Goal: Task Accomplishment & Management: Complete application form

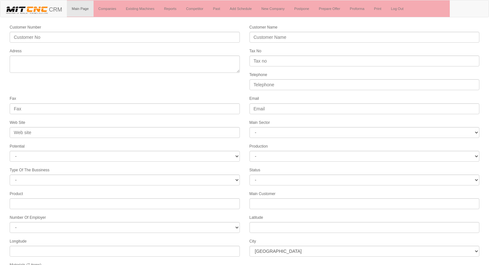
select select
click at [104, 6] on link "Companies" at bounding box center [107, 9] width 28 height 16
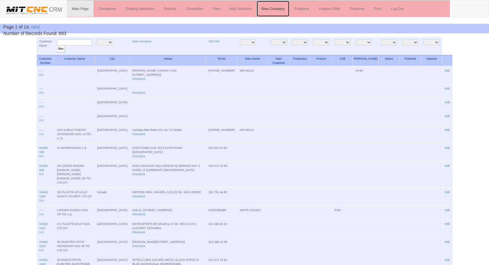
click at [278, 6] on link "New Company" at bounding box center [272, 9] width 33 height 16
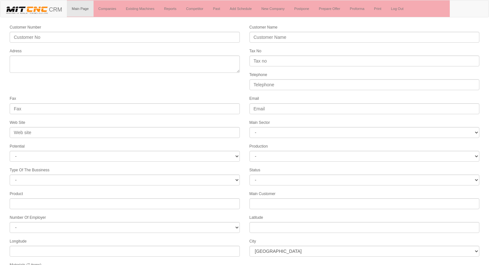
select select
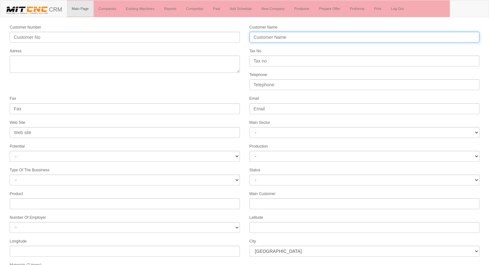
click at [274, 37] on input "Customer Name" at bounding box center [364, 37] width 230 height 11
type input "INNOX PLASTİK KALIP METAL LTD. ŞTİ."
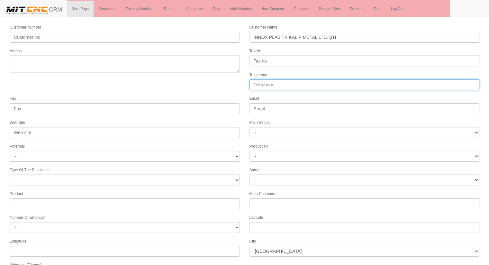
click at [274, 85] on input "Telephone" at bounding box center [364, 84] width 230 height 11
type input "05538580308"
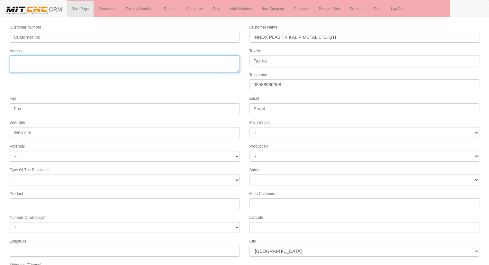
click at [55, 63] on textarea "Adress" at bounding box center [125, 64] width 230 height 17
type textarea "[PERSON_NAME] 10728. sokak 18A"
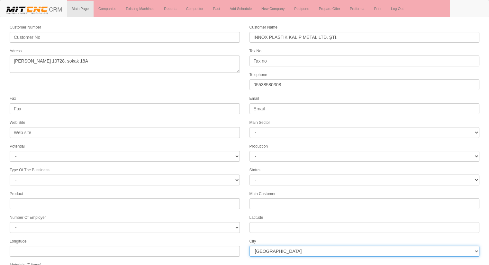
click at [283, 247] on select "İstanbul Adana Adıyaman Afyon Ağrı Amasya Ankara Antalya Artvin Aydın Balıkesir…" at bounding box center [364, 251] width 230 height 11
click at [267, 248] on select "İstanbul Adana Adıyaman Afyon Ağrı Amasya Ankara Antalya Artvin Aydın Balıkesir…" at bounding box center [364, 251] width 230 height 11
select select "1232"
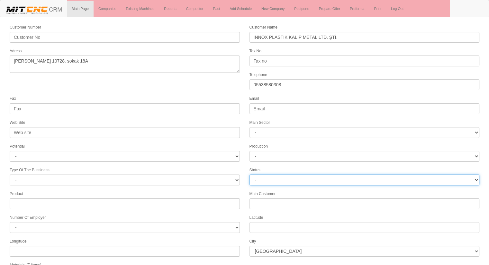
click at [270, 175] on select "- Active Inactive Potential Unreachable" at bounding box center [364, 180] width 230 height 11
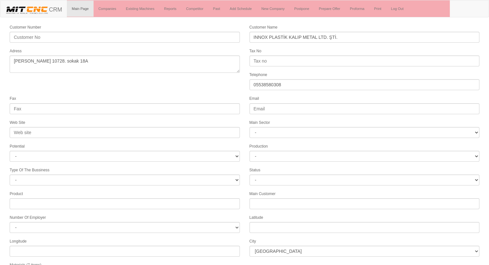
click at [132, 83] on form "Customer Number Customer Name INNOX PLASTİK KALIP METAL LTD. ŞTİ. Adress Tax No…" at bounding box center [244, 180] width 489 height 313
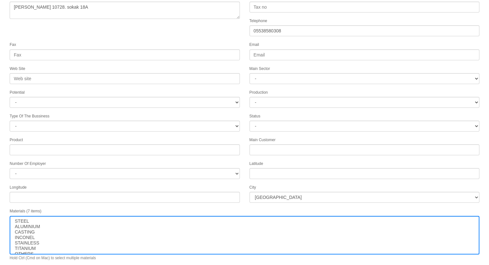
scroll to position [66, 0]
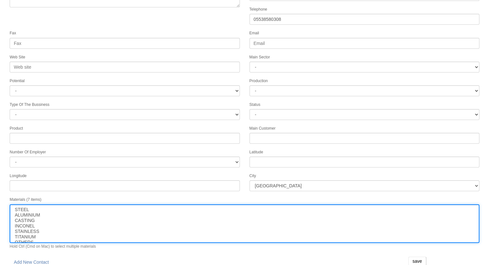
click at [40, 224] on option "INCONEL" at bounding box center [244, 226] width 460 height 5
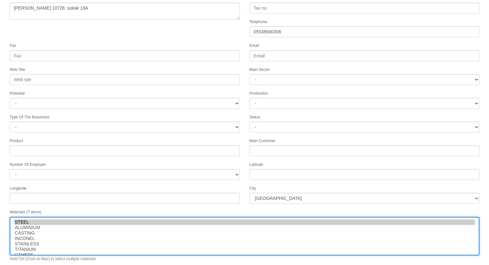
scroll to position [53, 0]
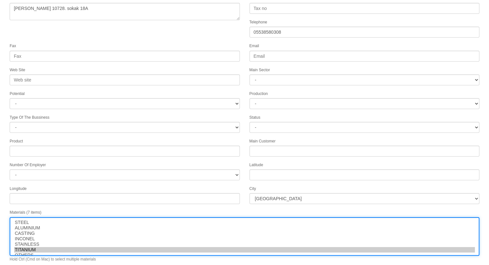
select select "7"
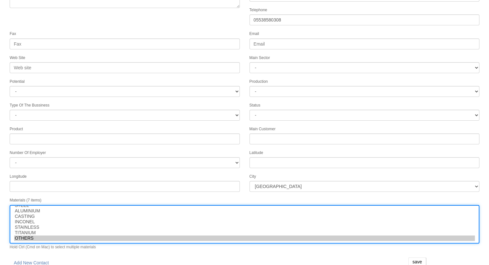
scroll to position [66, 0]
click at [38, 235] on option "OTHERS" at bounding box center [244, 237] width 460 height 5
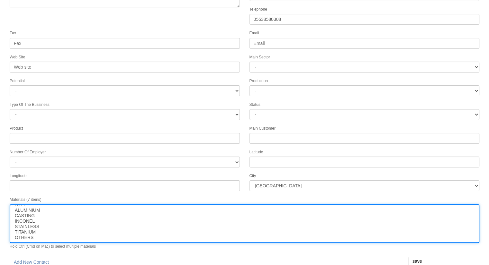
select select "7"
click at [25, 235] on option "OTHERS" at bounding box center [244, 237] width 460 height 5
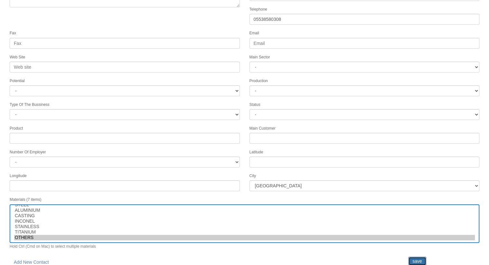
click at [416, 257] on input "save" at bounding box center [417, 261] width 18 height 9
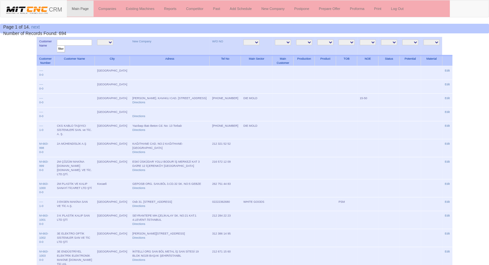
click at [79, 41] on input "text" at bounding box center [74, 43] width 35 height 6
type input "ınnox"
click at [57, 46] on input "filter" at bounding box center [61, 49] width 8 height 7
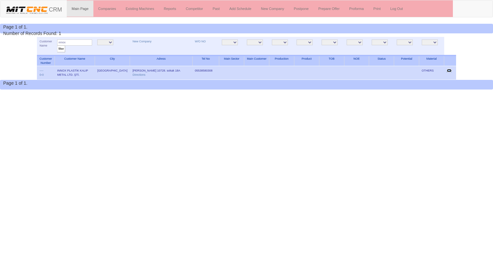
click at [450, 69] on link "Edit" at bounding box center [449, 70] width 5 height 3
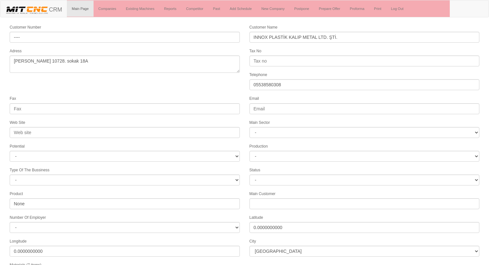
select select "1232"
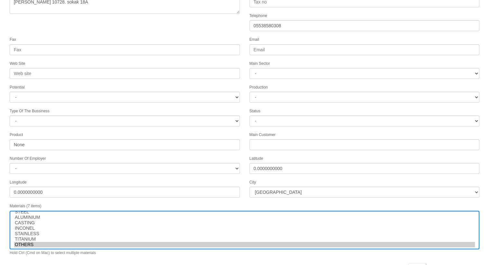
scroll to position [66, 0]
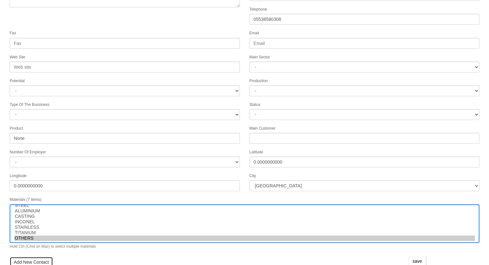
click at [24, 257] on link "Add New Contact" at bounding box center [31, 262] width 43 height 11
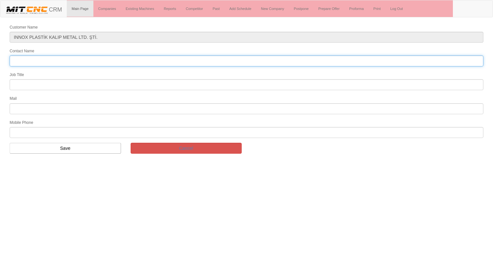
click at [67, 62] on input "Contact Name" at bounding box center [247, 61] width 474 height 11
type input "muhammed erkam sönmez"
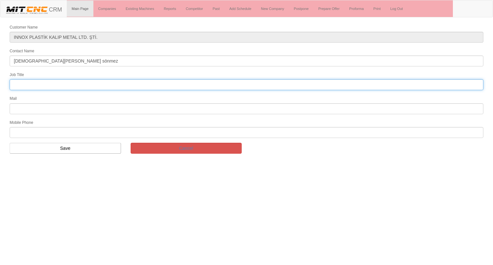
click at [30, 84] on input "text" at bounding box center [247, 84] width 474 height 11
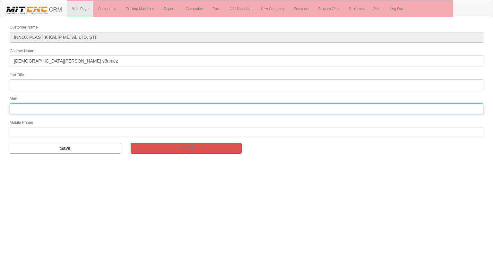
click at [19, 103] on input "text" at bounding box center [247, 108] width 474 height 11
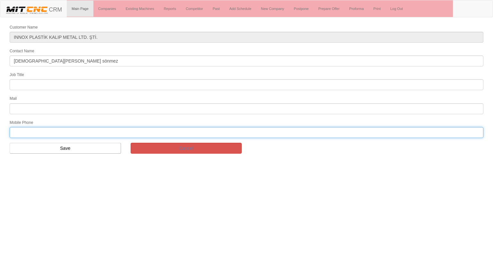
click at [35, 130] on input "text" at bounding box center [247, 132] width 474 height 11
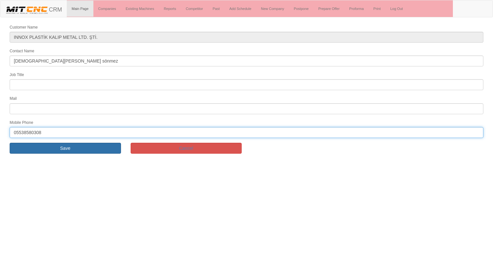
type input "05538580308"
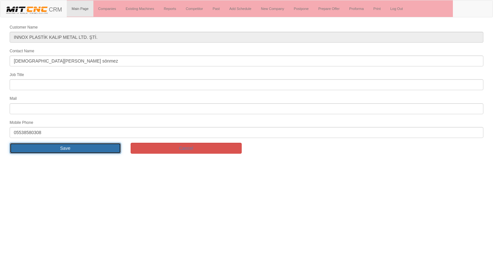
click at [50, 147] on input "Save" at bounding box center [65, 148] width 111 height 11
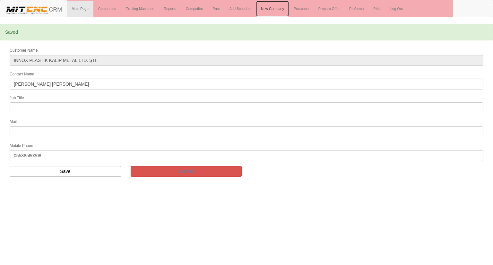
click at [279, 9] on link "New Company" at bounding box center [272, 9] width 33 height 16
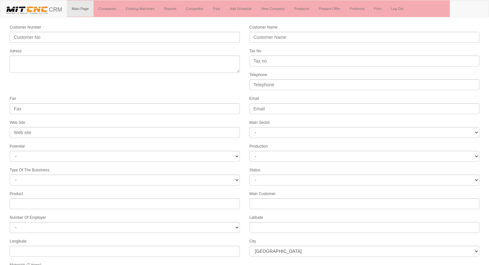
select select
